Goal: Information Seeking & Learning: Learn about a topic

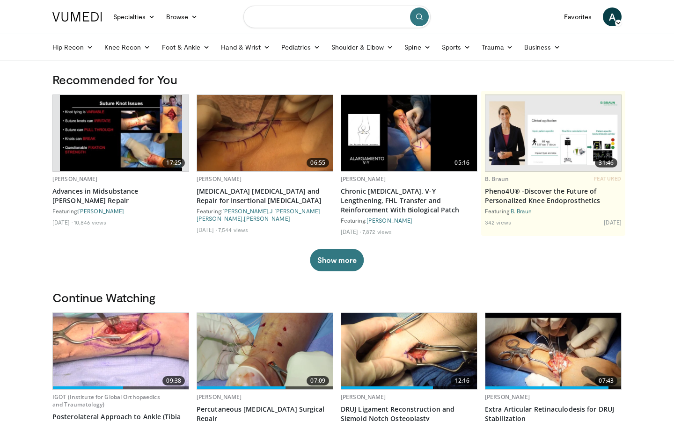
click at [333, 15] on input "Search topics, interventions" at bounding box center [336, 17] width 187 height 22
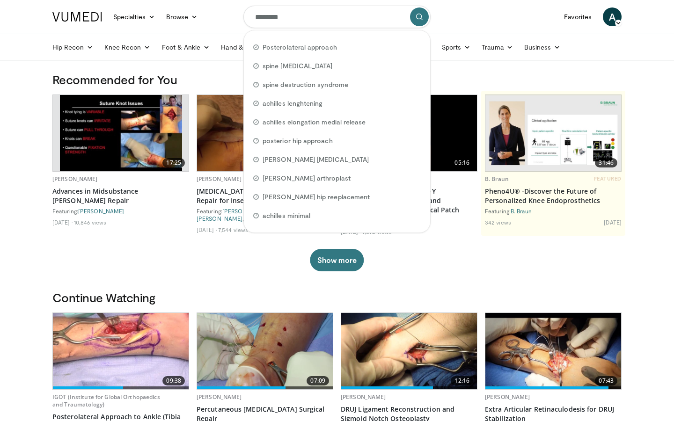
type input "********"
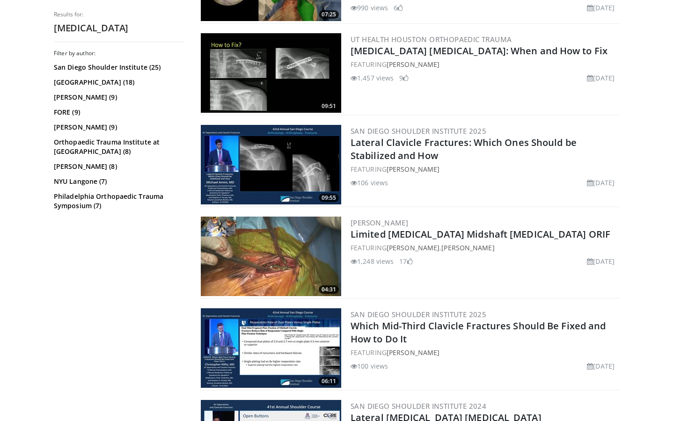
scroll to position [450, 0]
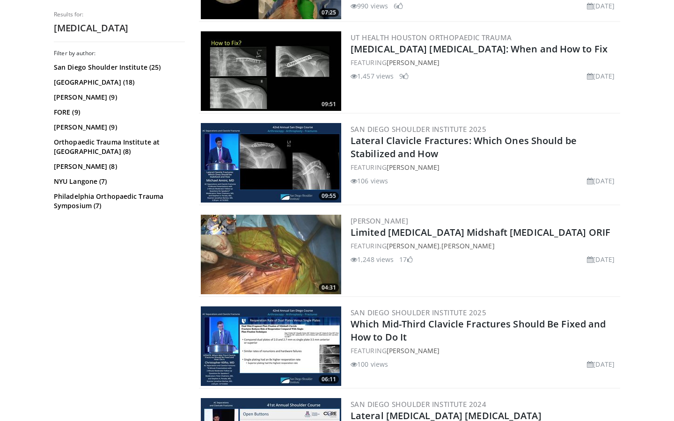
click at [321, 261] on img at bounding box center [271, 255] width 140 height 80
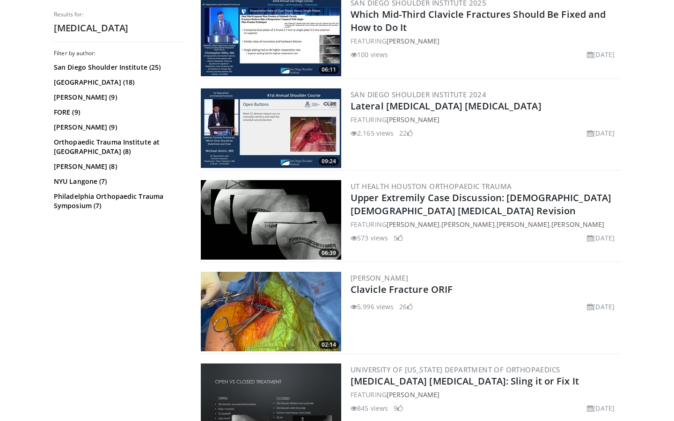
scroll to position [817, 0]
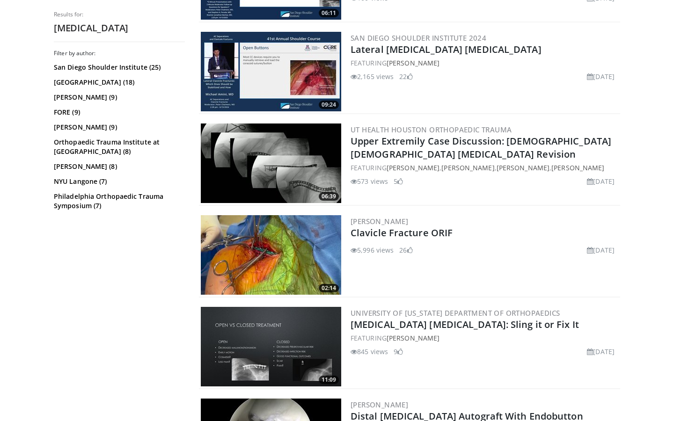
click at [271, 263] on img at bounding box center [271, 255] width 140 height 80
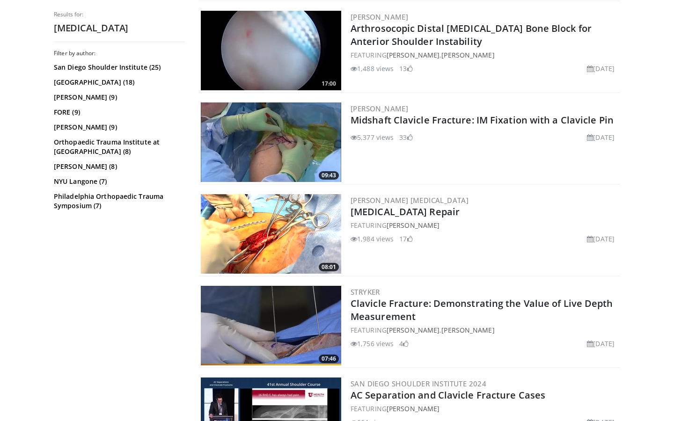
scroll to position [1388, 0]
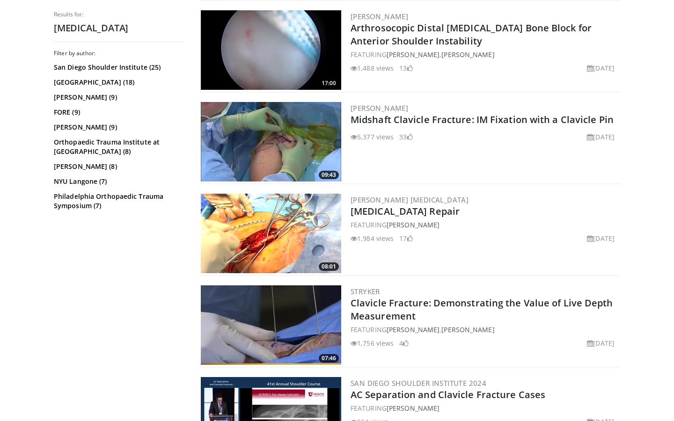
click at [307, 227] on img at bounding box center [271, 234] width 140 height 80
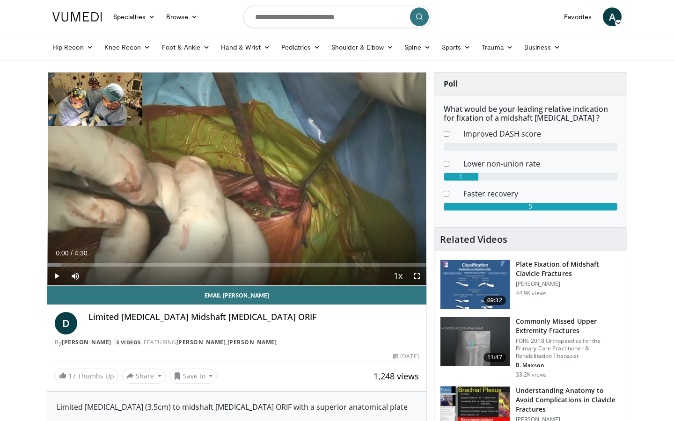
click at [418, 275] on span "Video Player" at bounding box center [416, 276] width 19 height 19
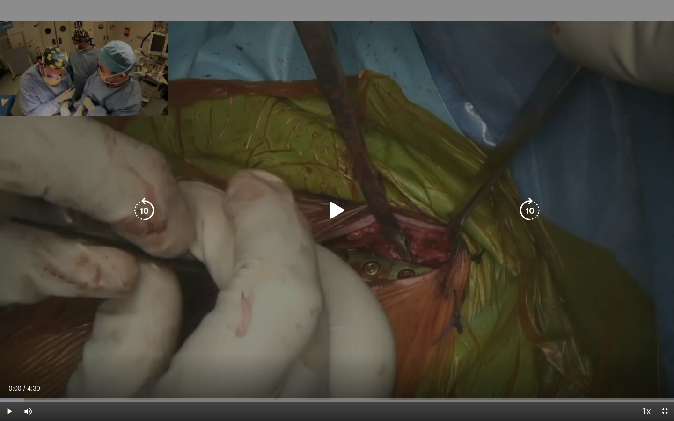
click at [329, 211] on icon "Video Player" at bounding box center [337, 210] width 26 height 26
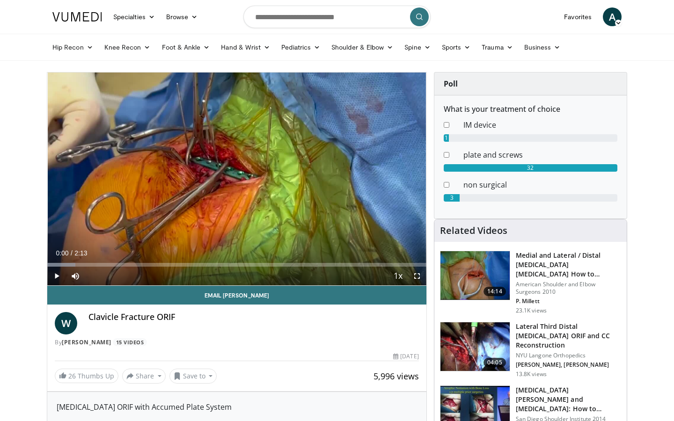
click at [413, 278] on span "Video Player" at bounding box center [416, 276] width 19 height 19
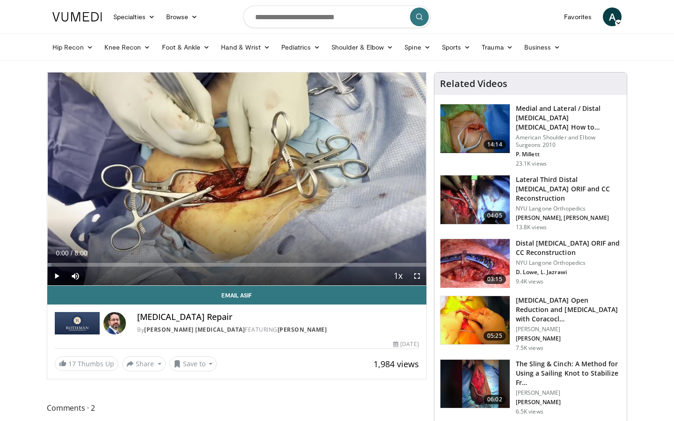
click at [419, 278] on span "Video Player" at bounding box center [416, 276] width 19 height 19
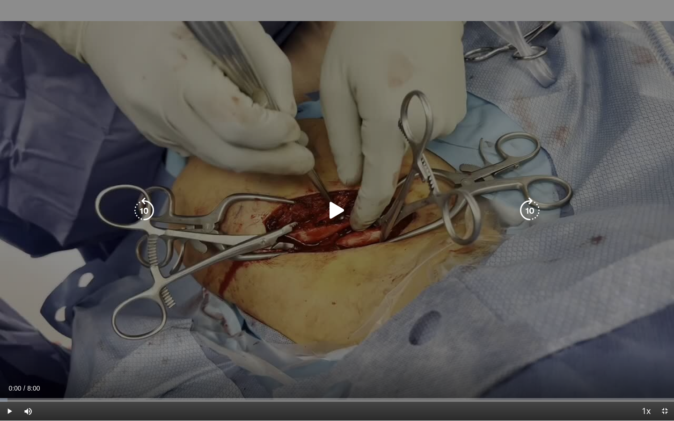
click at [336, 209] on icon "Video Player" at bounding box center [337, 210] width 26 height 26
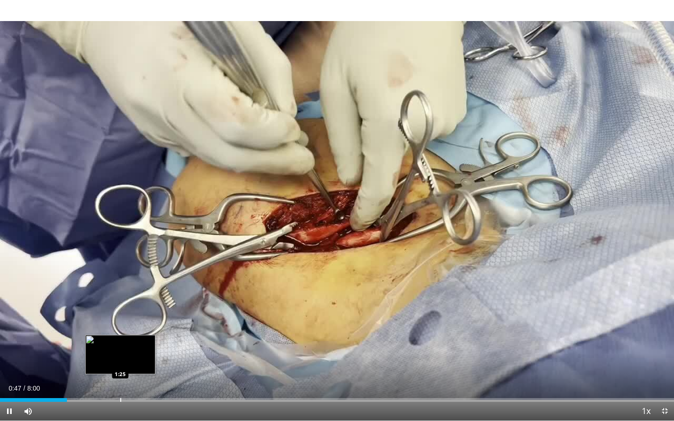
click at [120, 401] on div "10 seconds Tap to unmute" at bounding box center [337, 210] width 674 height 420
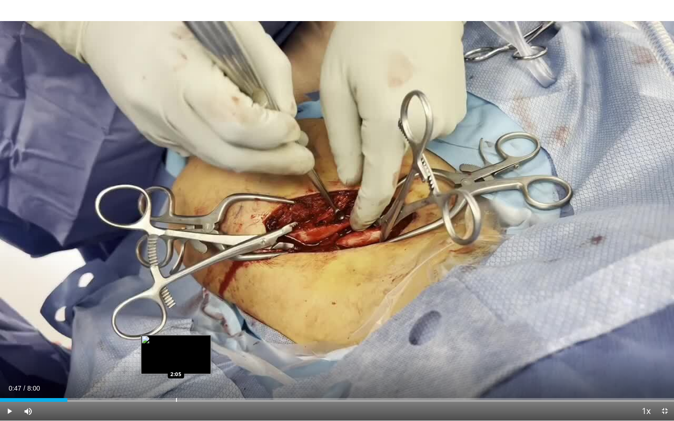
click at [176, 399] on div "Progress Bar" at bounding box center [176, 400] width 1 height 4
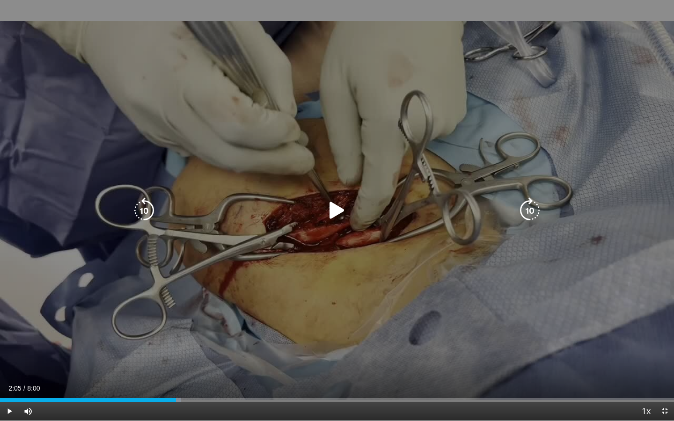
click at [330, 210] on icon "Video Player" at bounding box center [337, 210] width 26 height 26
